Goal: Transaction & Acquisition: Obtain resource

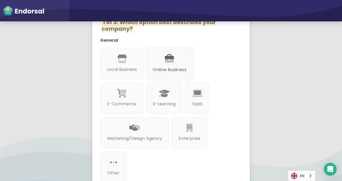
click at [162, 64] on div at bounding box center [170, 65] width 34 height 3
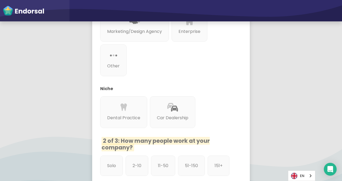
scroll to position [267, 0]
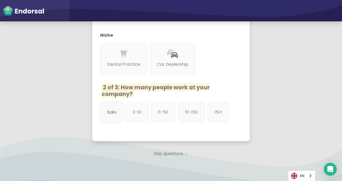
click at [113, 109] on p "Solo" at bounding box center [111, 112] width 9 height 7
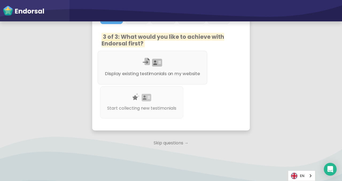
scroll to position [374, 0]
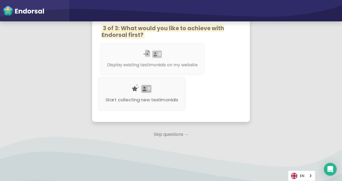
click at [153, 107] on div "Start collecting new testimonials" at bounding box center [141, 94] width 87 height 34
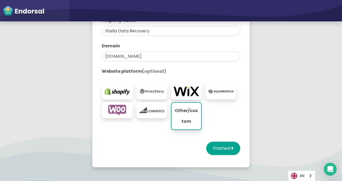
scroll to position [134, 0]
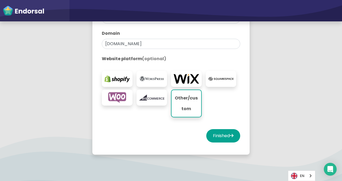
click at [183, 100] on p "Other/custom" at bounding box center [186, 103] width 24 height 21
click at [222, 134] on button "Finished" at bounding box center [223, 135] width 34 height 13
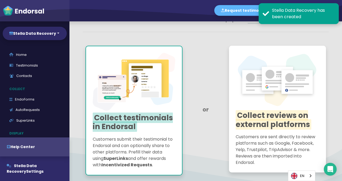
scroll to position [53, 0]
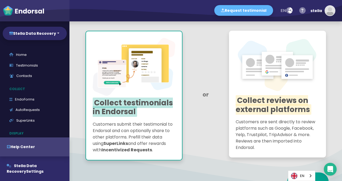
click at [270, 101] on span "Collect reviews on external platforms" at bounding box center [274, 105] width 76 height 20
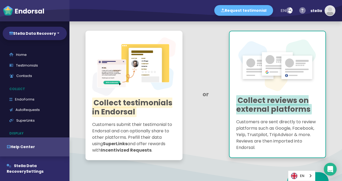
click at [141, 101] on span "Collect testimonials in Endorsal" at bounding box center [132, 108] width 80 height 20
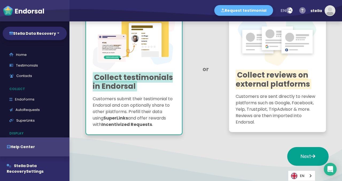
scroll to position [109, 0]
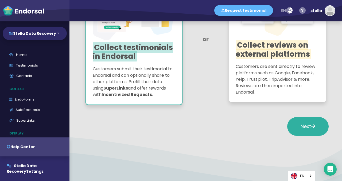
click at [301, 123] on span "Next" at bounding box center [308, 126] width 15 height 7
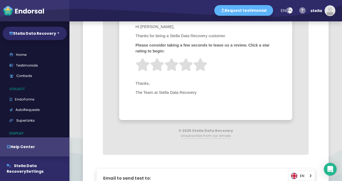
scroll to position [294, 0]
click at [192, 65] on img at bounding box center [186, 65] width 14 height 14
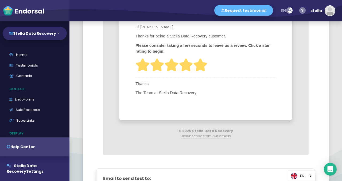
click at [200, 65] on img at bounding box center [200, 65] width 14 height 14
click at [186, 63] on img at bounding box center [186, 65] width 14 height 14
drag, startPoint x: 207, startPoint y: 65, endPoint x: 199, endPoint y: 69, distance: 8.8
click at [207, 65] on img at bounding box center [200, 65] width 14 height 14
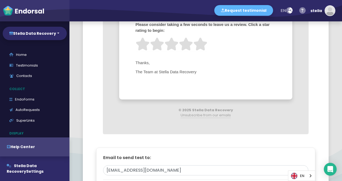
scroll to position [374, 0]
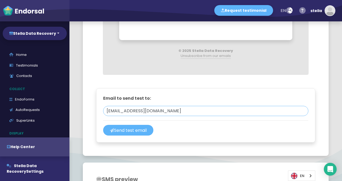
click at [140, 111] on input "datarecoverystella@gmail.com" at bounding box center [205, 111] width 205 height 10
click at [198, 91] on div "Email to send test to: datarecoverystella@gmail.com datarecoverystella@gmail.co…" at bounding box center [205, 115] width 219 height 54
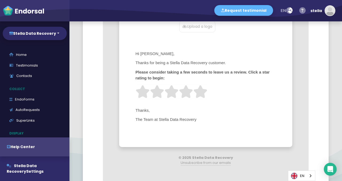
scroll to position [160, 0]
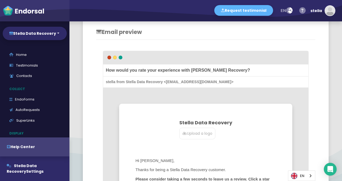
click at [197, 131] on p "Upload a logo" at bounding box center [197, 134] width 30 height 6
click at [0, 0] on input "Upload a logo" at bounding box center [0, 0] width 0 height 0
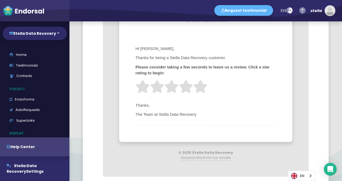
scroll to position [294, 0]
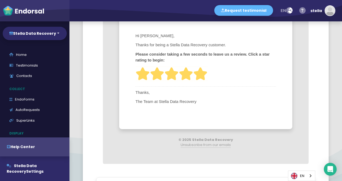
click at [197, 72] on img at bounding box center [200, 74] width 14 height 14
click at [202, 73] on img at bounding box center [200, 74] width 14 height 14
click at [187, 72] on img at bounding box center [186, 74] width 14 height 14
click at [185, 73] on img at bounding box center [186, 74] width 14 height 14
click at [155, 76] on img at bounding box center [157, 74] width 14 height 14
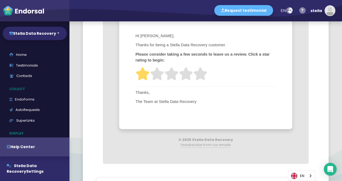
click at [141, 74] on img at bounding box center [142, 74] width 14 height 14
click at [159, 72] on img at bounding box center [157, 74] width 14 height 14
click at [178, 74] on img at bounding box center [171, 74] width 14 height 14
click at [190, 74] on img at bounding box center [186, 74] width 14 height 14
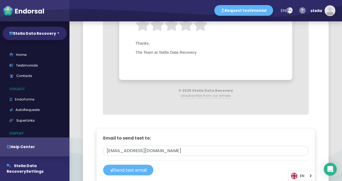
scroll to position [347, 0]
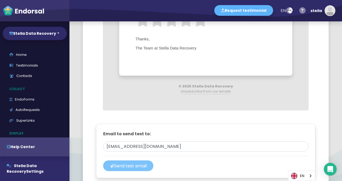
click at [135, 162] on button "Send test email" at bounding box center [128, 165] width 50 height 11
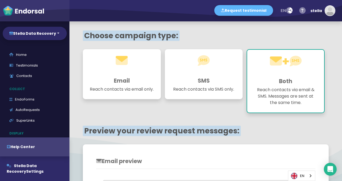
scroll to position [27, 0]
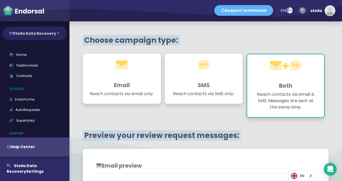
click at [41, 34] on button "Stella Data Recovery" at bounding box center [35, 33] width 64 height 13
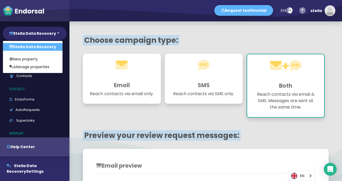
click at [40, 47] on link "Stella Data Recovery" at bounding box center [33, 47] width 60 height 8
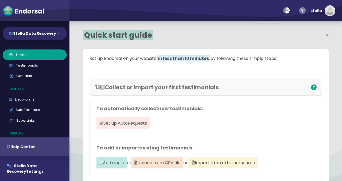
select select "14"
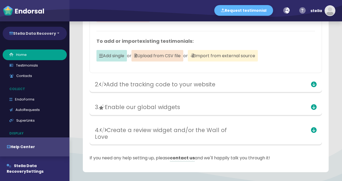
click at [34, 34] on button "Stella Data Recovery" at bounding box center [35, 33] width 64 height 13
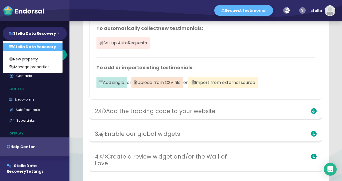
scroll to position [184, 0]
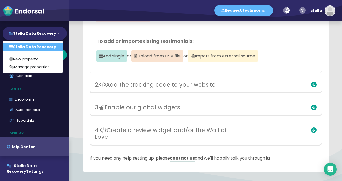
click at [35, 46] on link "Stella Data Recovery" at bounding box center [33, 47] width 60 height 8
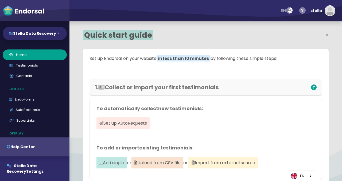
select select "14"
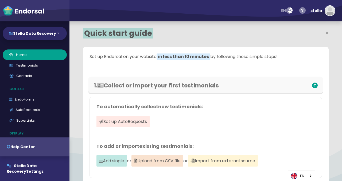
scroll to position [53, 0]
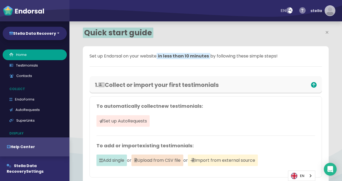
click at [330, 9] on img "button" at bounding box center [330, 11] width 10 height 10
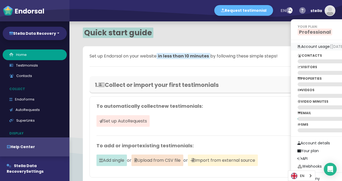
scroll to position [80, 0]
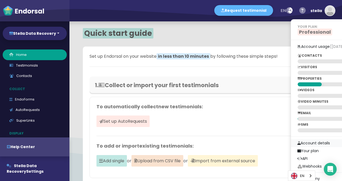
click at [313, 142] on link "Account details" at bounding box center [333, 143] width 85 height 8
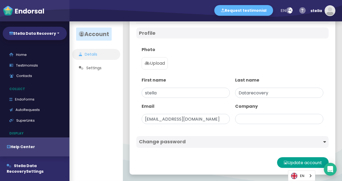
scroll to position [12, 0]
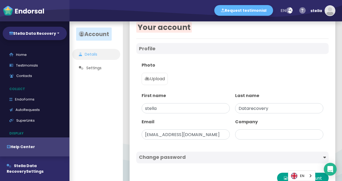
type input "Stella Data Recovery"
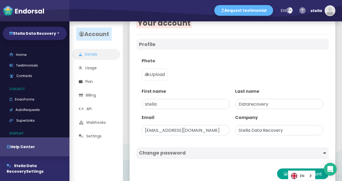
scroll to position [27, 0]
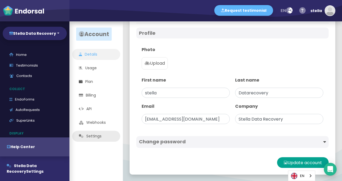
click at [97, 137] on link "Settings" at bounding box center [96, 136] width 48 height 11
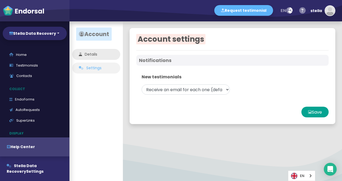
click at [92, 57] on link "Details" at bounding box center [96, 54] width 48 height 11
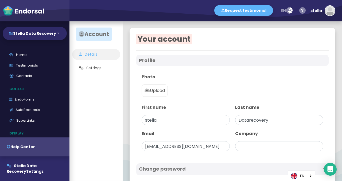
type input "Stella Data Recovery"
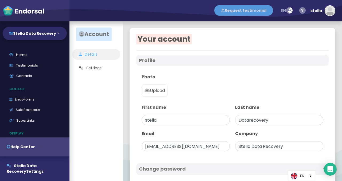
click at [238, 9] on button "Request testimonial" at bounding box center [243, 10] width 59 height 11
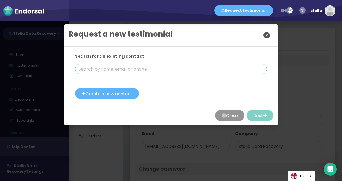
click at [136, 68] on input "text" at bounding box center [171, 69] width 192 height 10
click at [188, 92] on div "Search for an existing contact: Create a new contact" at bounding box center [171, 76] width 192 height 46
click at [233, 116] on button "Close" at bounding box center [229, 115] width 29 height 11
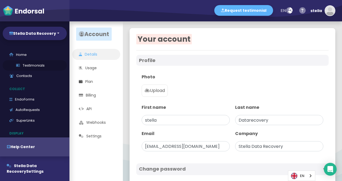
click at [40, 65] on link "Testimonials" at bounding box center [35, 65] width 64 height 11
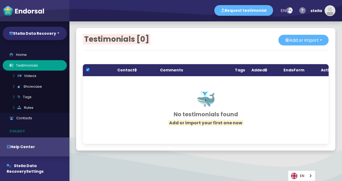
checkbox input "true"
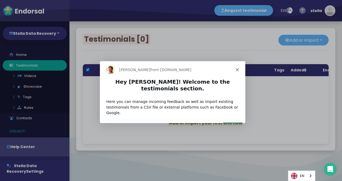
click at [231, 122] on button "Next" at bounding box center [232, 127] width 21 height 11
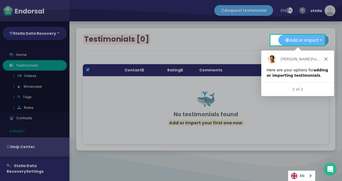
click at [325, 57] on icon "Close" at bounding box center [325, 58] width 3 height 3
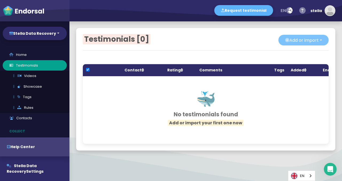
click at [302, 40] on button "Add or import" at bounding box center [303, 40] width 50 height 11
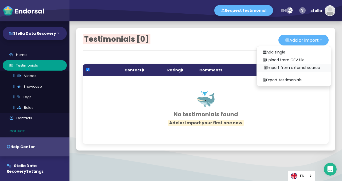
click at [282, 67] on link "Import from external source" at bounding box center [294, 68] width 74 height 8
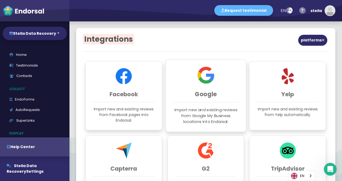
click at [197, 92] on h3 "Google" at bounding box center [206, 94] width 66 height 7
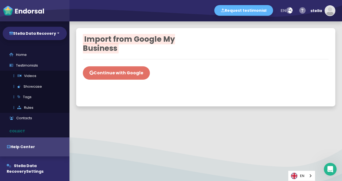
click at [123, 73] on button "Continue with Google" at bounding box center [116, 72] width 67 height 13
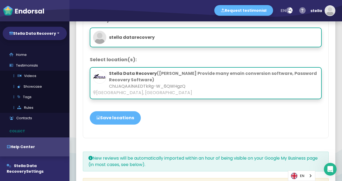
scroll to position [80, 0]
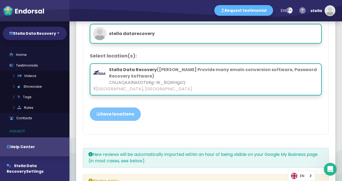
click at [126, 117] on button "Save locations" at bounding box center [115, 113] width 51 height 13
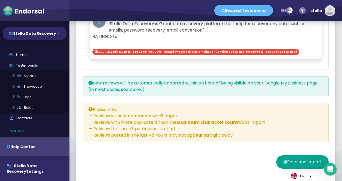
scroll to position [721, 0]
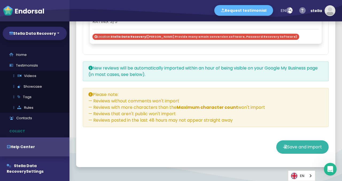
click at [290, 146] on span "Save and import" at bounding box center [304, 147] width 35 height 6
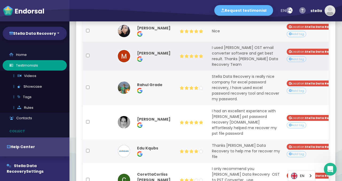
scroll to position [207, 0]
